Goal: Navigation & Orientation: Find specific page/section

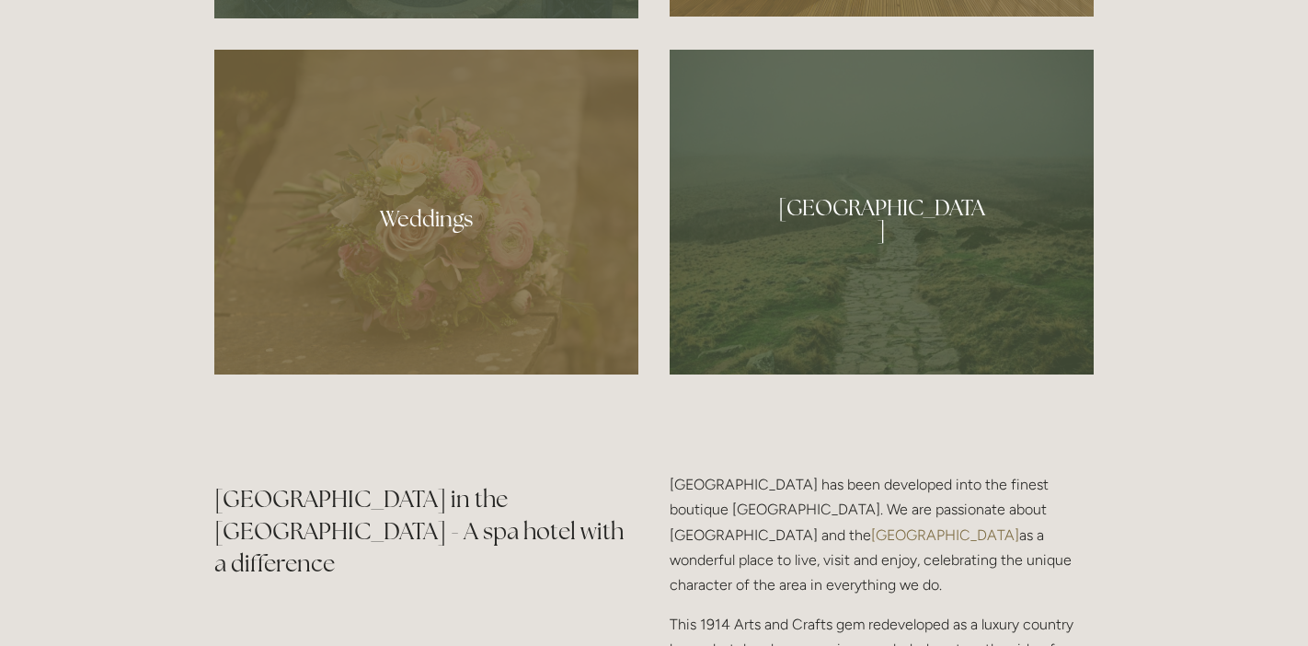
scroll to position [1422, 0]
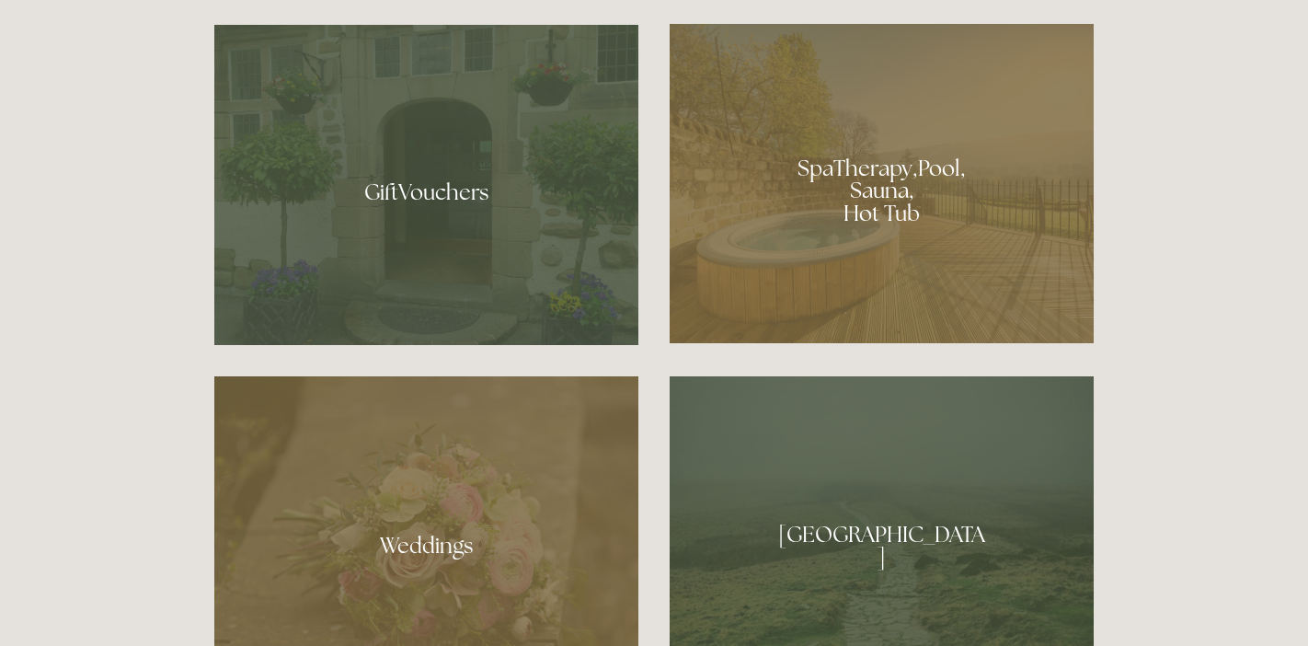
click at [818, 237] on div at bounding box center [882, 183] width 424 height 319
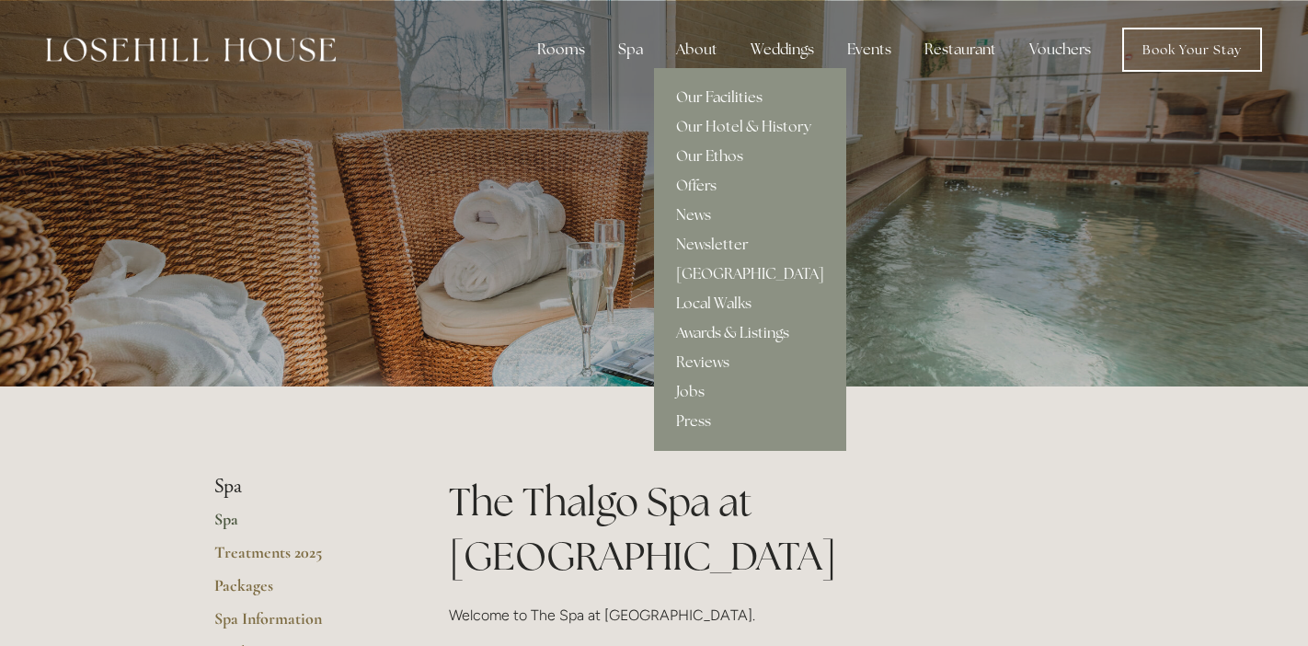
click at [701, 98] on link "Our Facilities" at bounding box center [750, 97] width 192 height 29
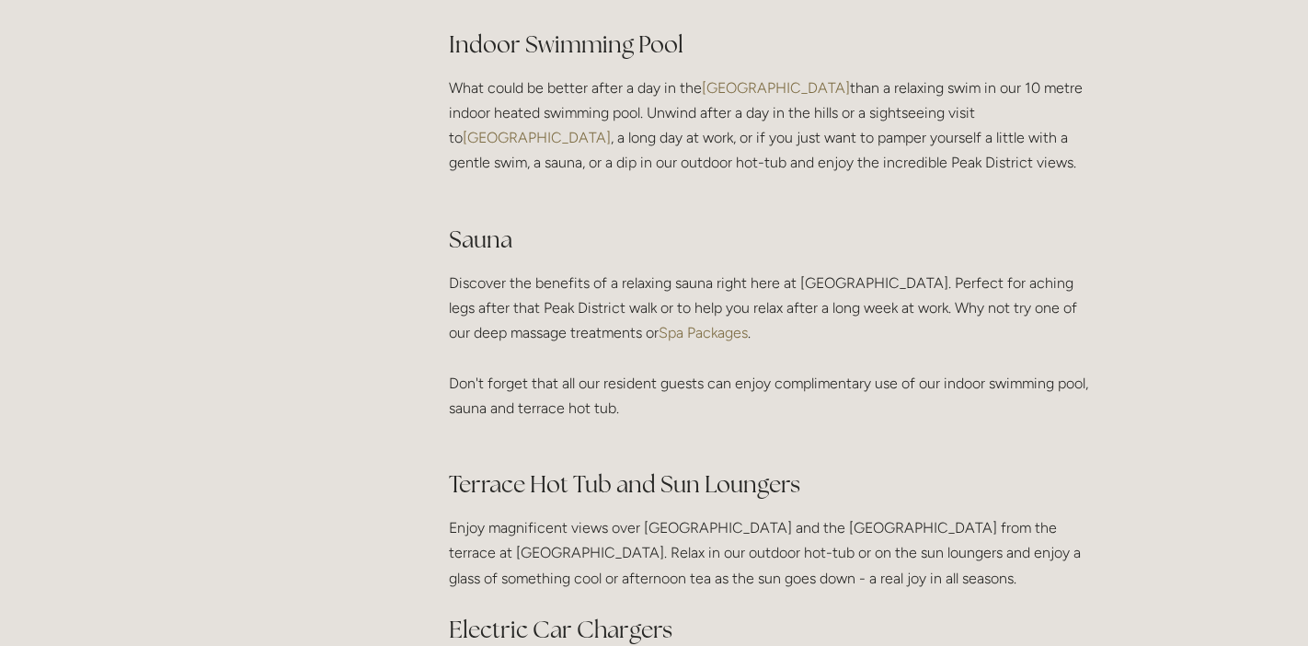
scroll to position [1376, 0]
